Goal: Information Seeking & Learning: Learn about a topic

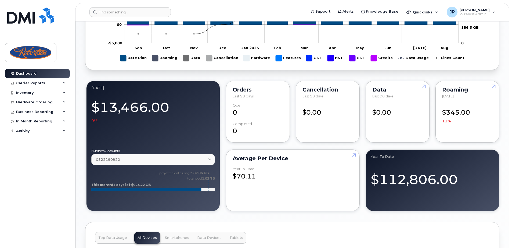
scroll to position [513, 0]
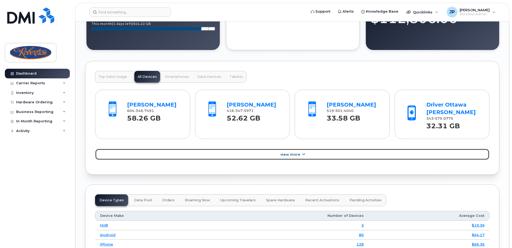
click at [283, 155] on span "View More" at bounding box center [290, 155] width 20 height 4
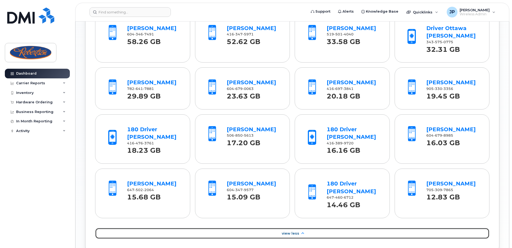
scroll to position [620, 0]
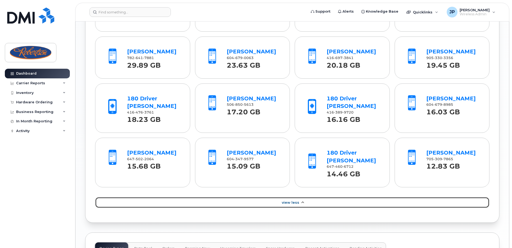
click at [283, 199] on link "View Less" at bounding box center [292, 202] width 394 height 11
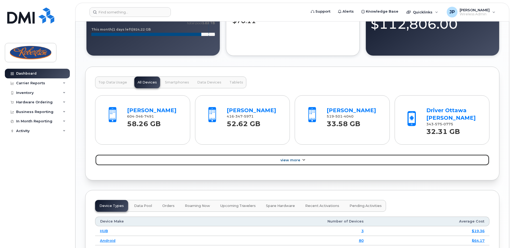
click at [281, 162] on span "View More" at bounding box center [290, 160] width 20 height 4
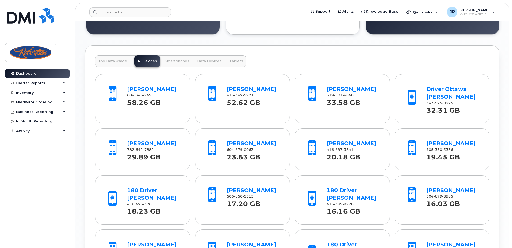
scroll to position [534, 0]
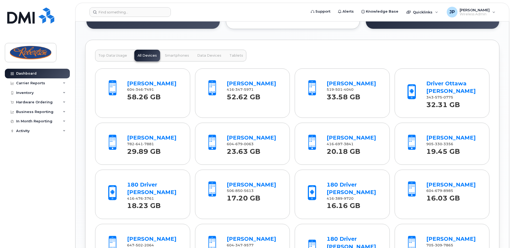
click at [180, 55] on span "Smartphones" at bounding box center [177, 55] width 24 height 4
click at [143, 58] on span "All Devices" at bounding box center [146, 55] width 19 height 4
click at [122, 57] on span "Top Data Usage" at bounding box center [112, 55] width 29 height 4
click at [148, 56] on div "Top Data Usage All Devices Smartphones Data Devices Tablets" at bounding box center [170, 56] width 151 height 12
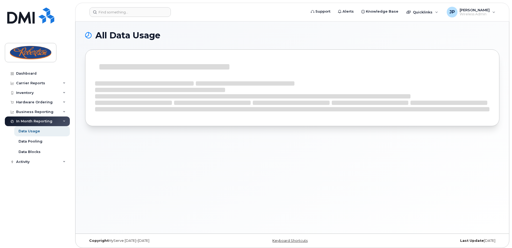
scroll to position [2, 0]
